Goal: Navigation & Orientation: Find specific page/section

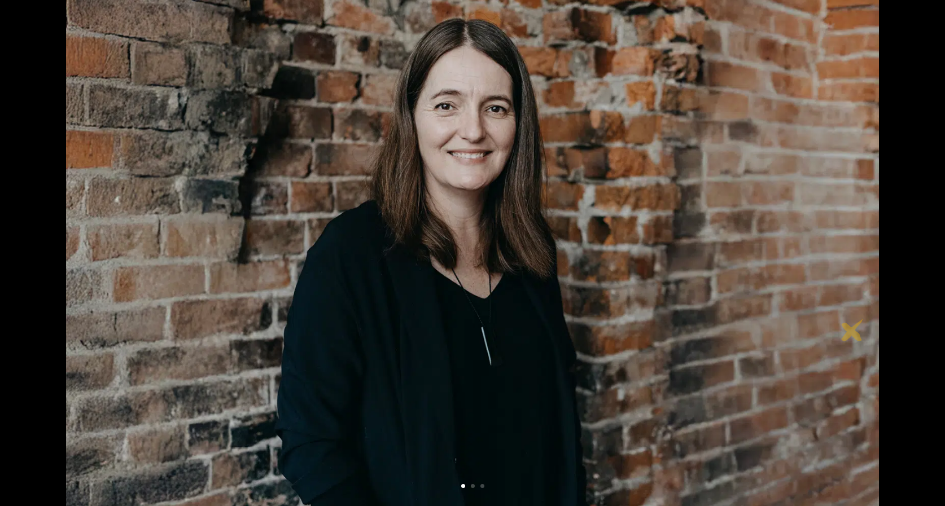
scroll to position [203, 0]
click at [851, 215] on link "Next" at bounding box center [852, 217] width 27 height 27
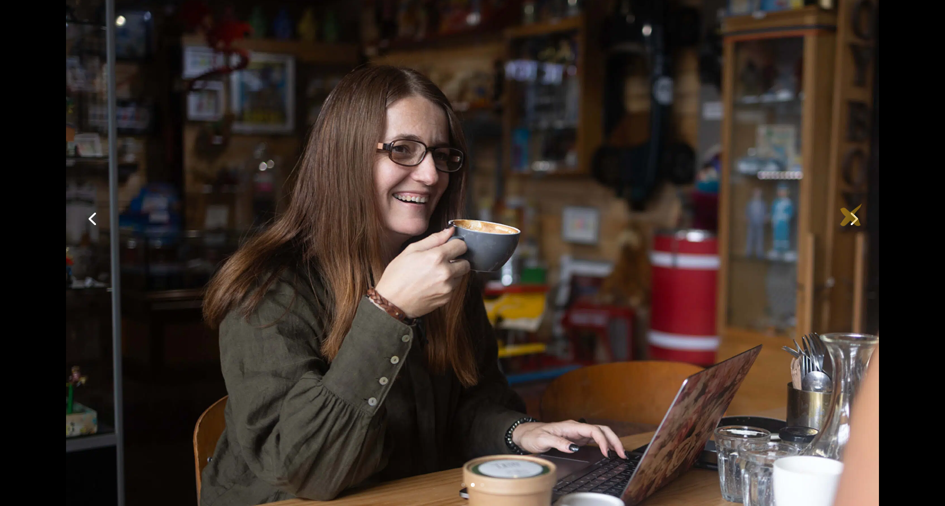
click at [851, 215] on link "Next" at bounding box center [852, 217] width 27 height 27
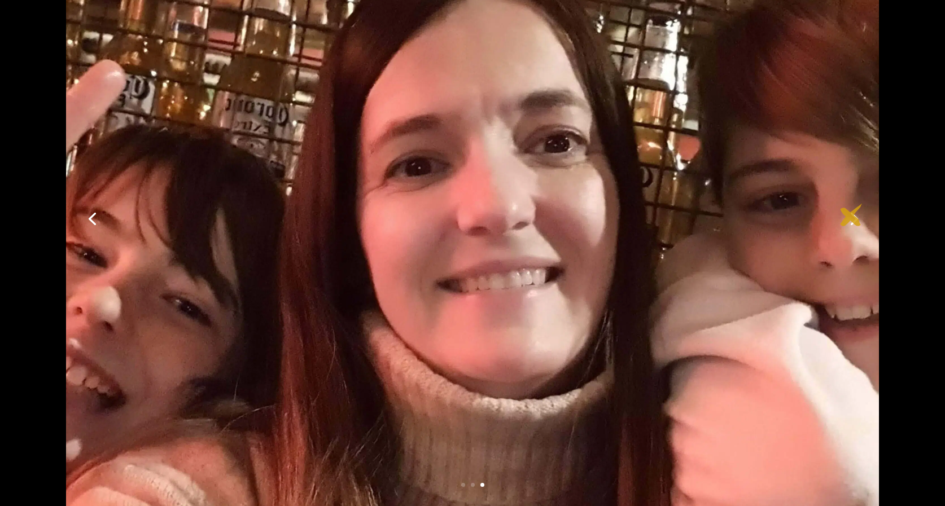
click at [851, 215] on link "Next" at bounding box center [852, 217] width 27 height 27
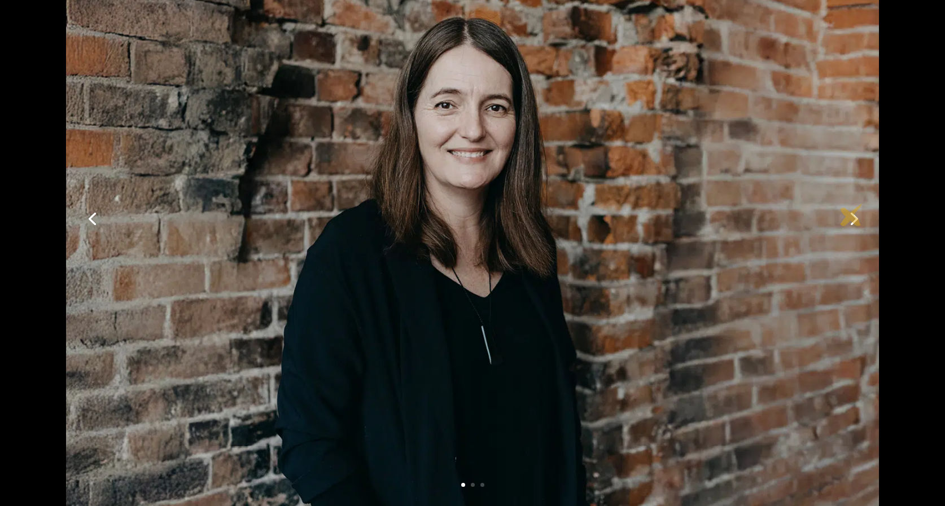
click at [851, 215] on link "Next" at bounding box center [852, 217] width 27 height 27
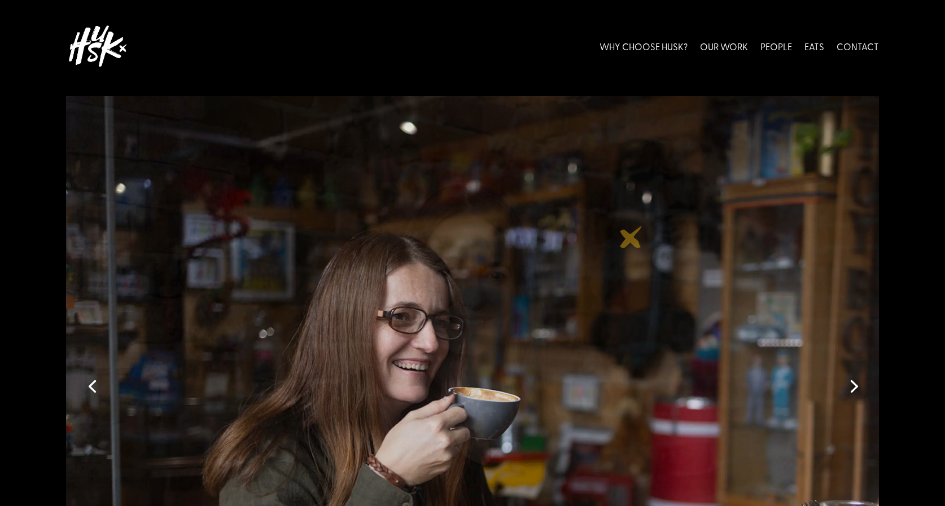
scroll to position [0, 0]
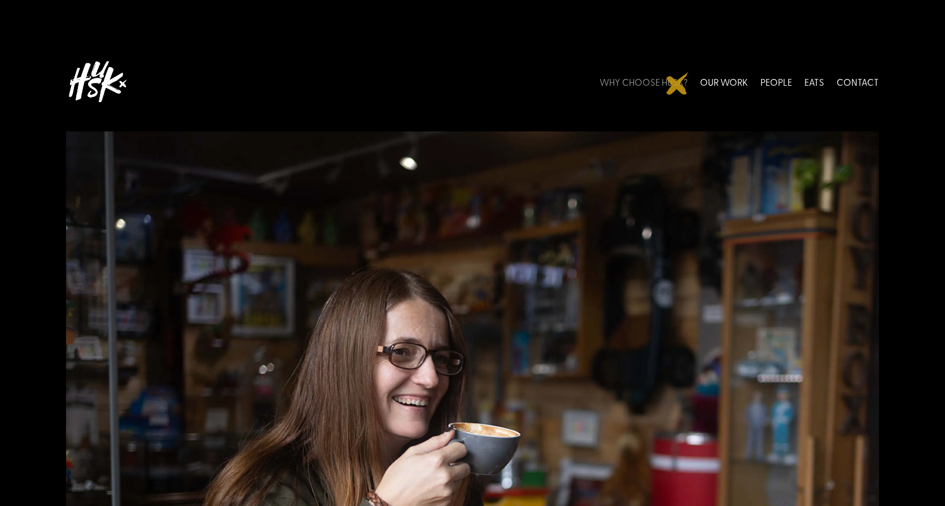
click at [677, 84] on link "WHY CHOOSE HUSK?" at bounding box center [643, 81] width 88 height 50
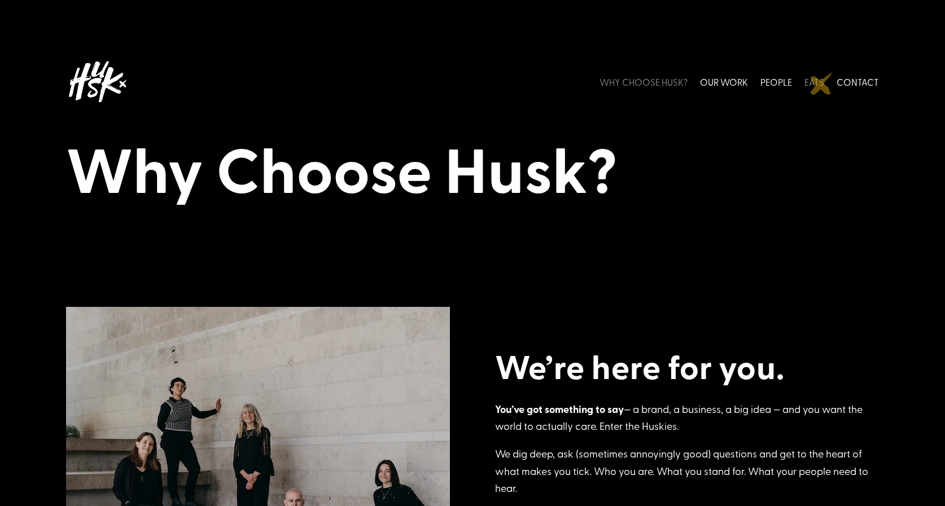
click at [822, 84] on link "EATS" at bounding box center [814, 81] width 20 height 50
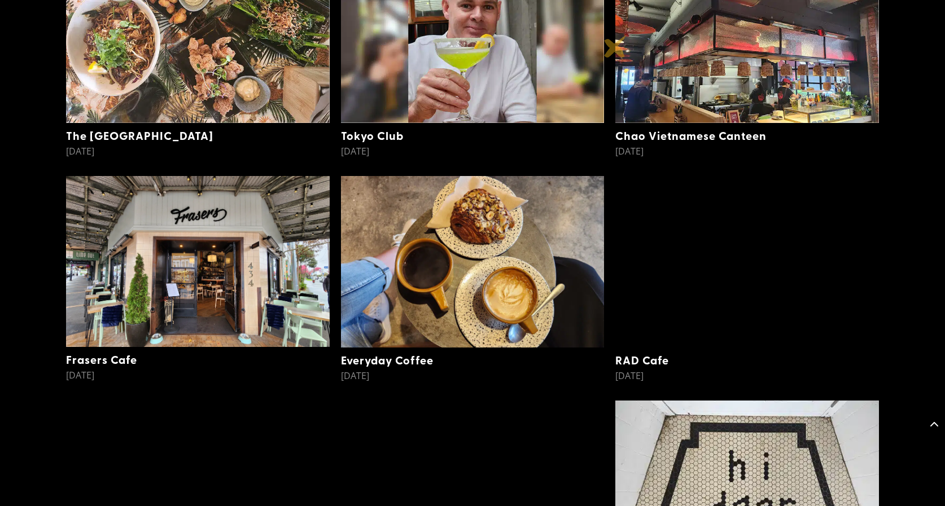
scroll to position [2952, 0]
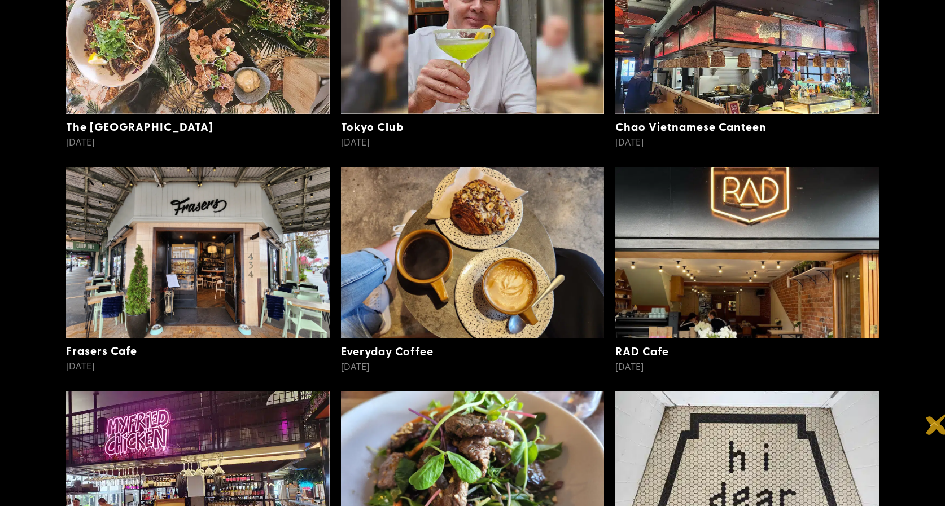
click at [937, 424] on span at bounding box center [933, 424] width 23 height 23
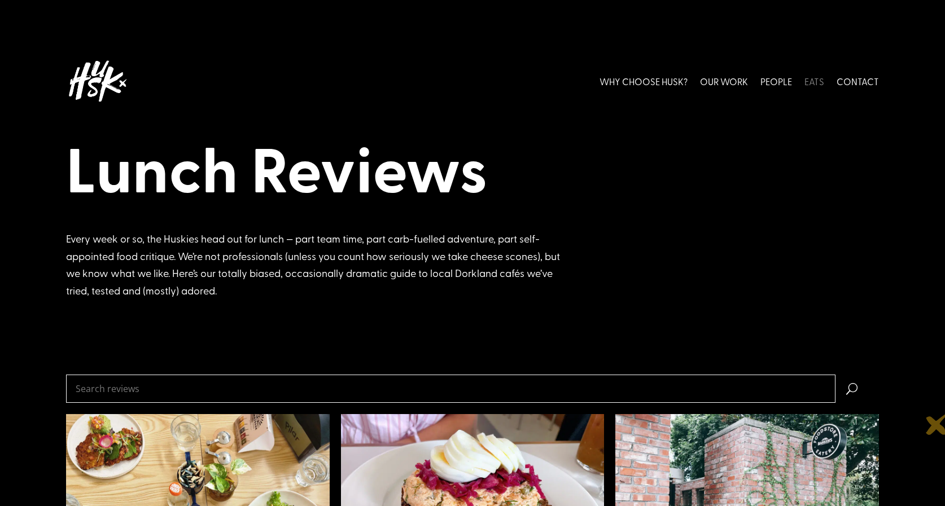
scroll to position [0, 0]
click at [724, 78] on link "OUR WORK" at bounding box center [724, 81] width 48 height 50
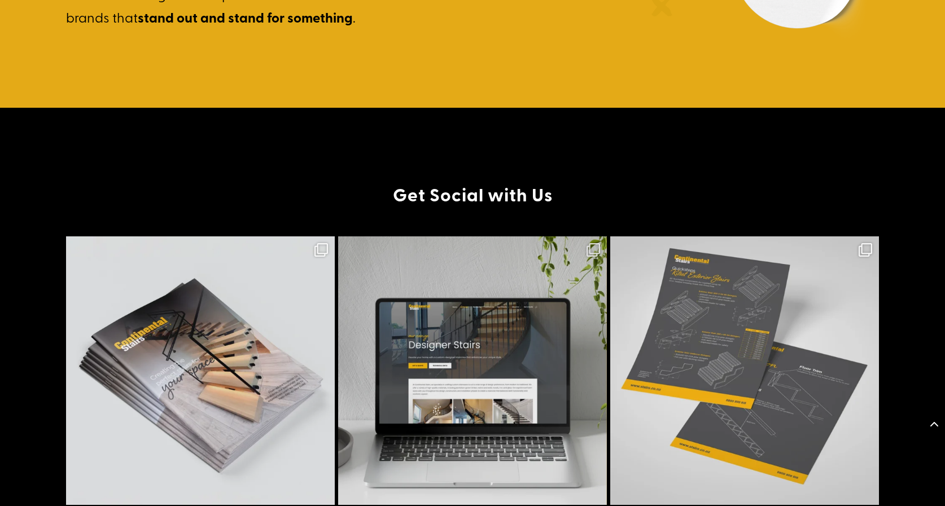
scroll to position [3768, 0]
